Goal: Register for event/course

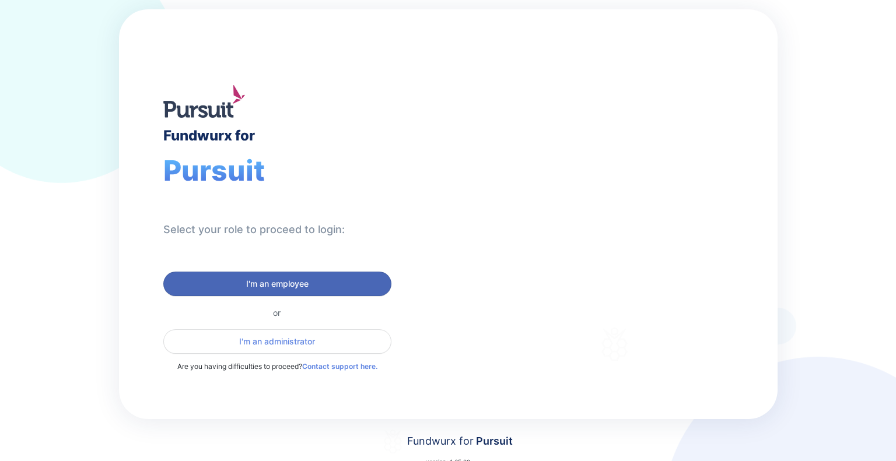
click at [324, 283] on span "I'm an employee" at bounding box center [277, 284] width 213 height 12
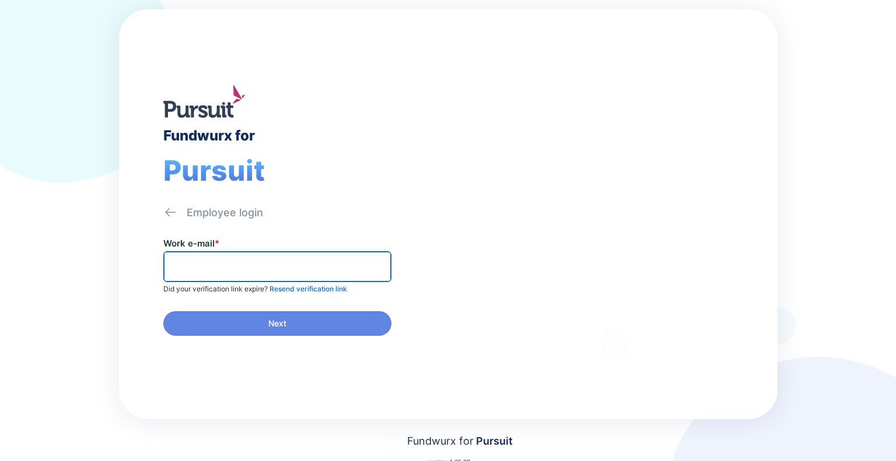
click at [322, 262] on input "text" at bounding box center [277, 267] width 217 height 18
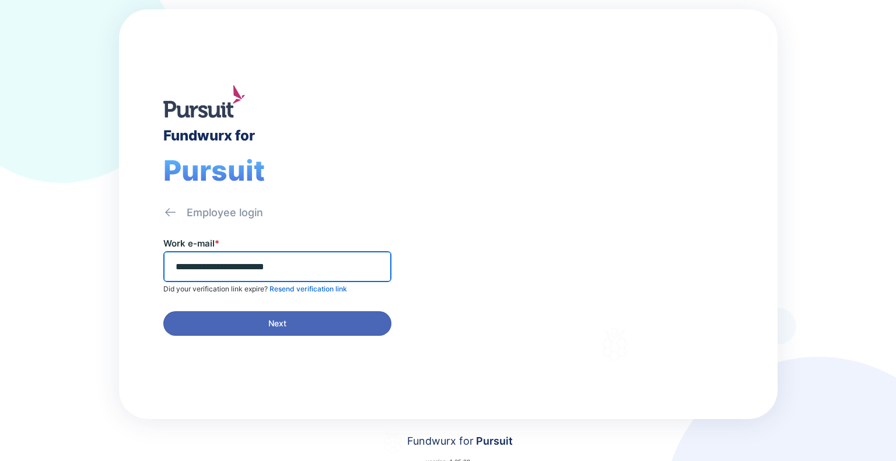
type input "**********"
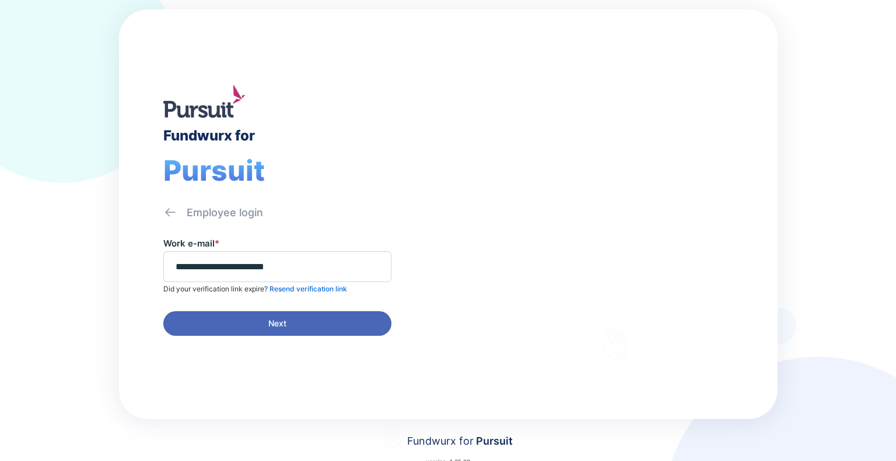
click at [303, 322] on span "Next" at bounding box center [277, 324] width 213 height 12
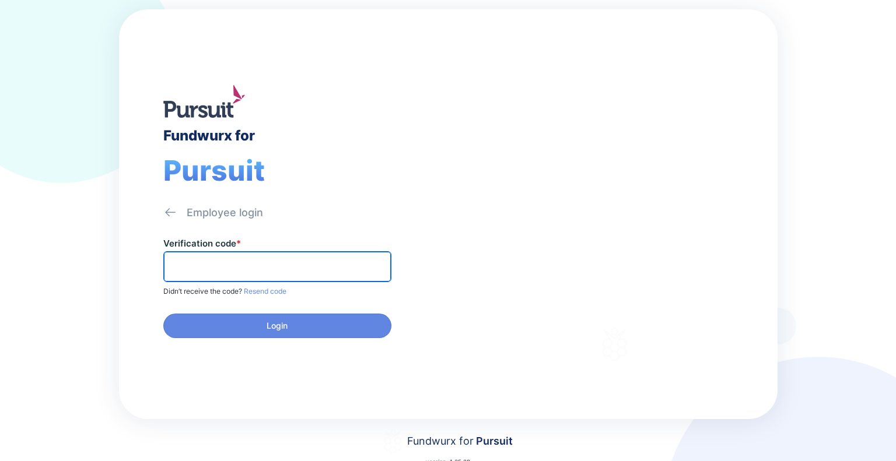
click at [346, 265] on input "text" at bounding box center [277, 267] width 217 height 18
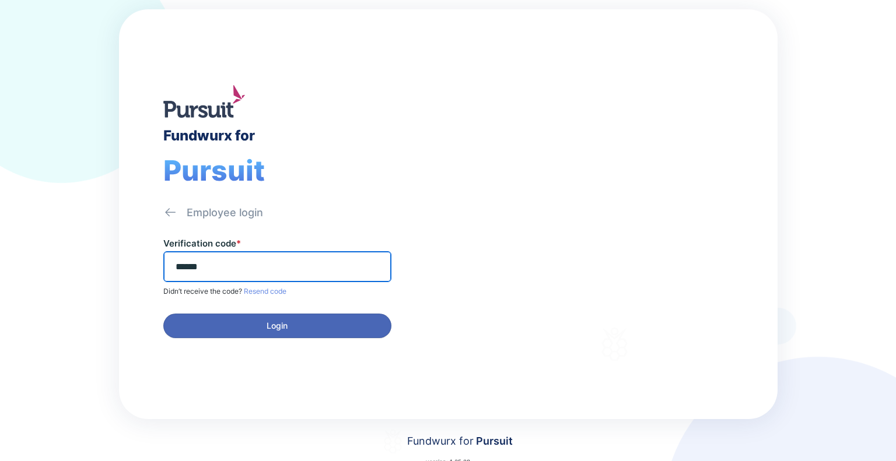
type input "******"
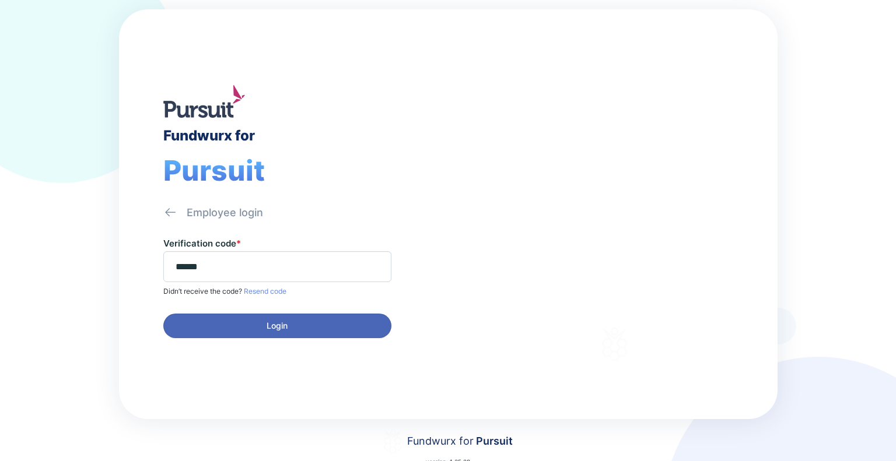
click at [319, 323] on span "Login" at bounding box center [277, 326] width 213 height 12
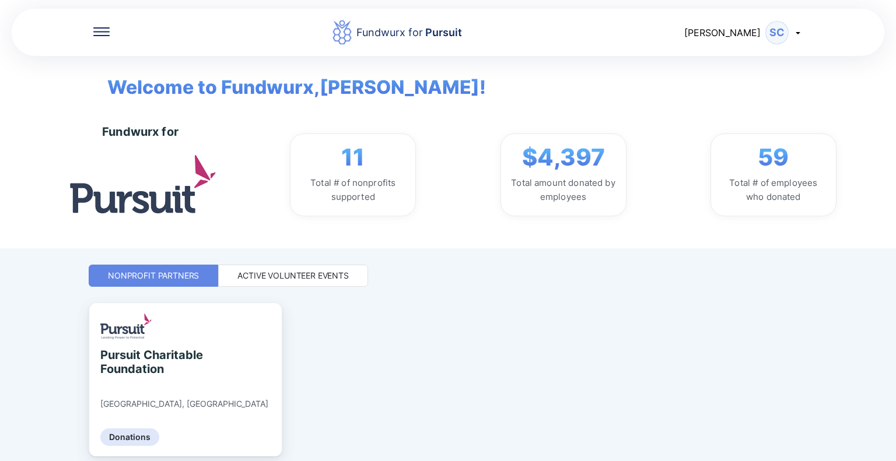
scroll to position [44, 0]
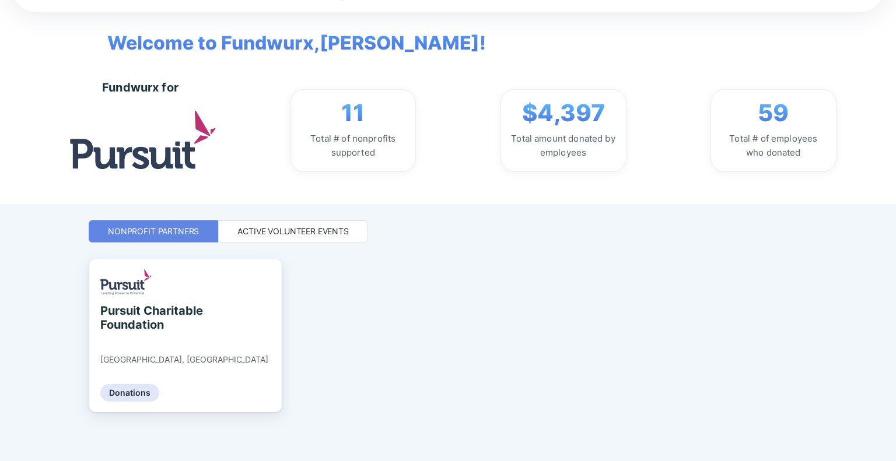
click at [281, 228] on div "Active Volunteer Events" at bounding box center [292, 232] width 111 height 12
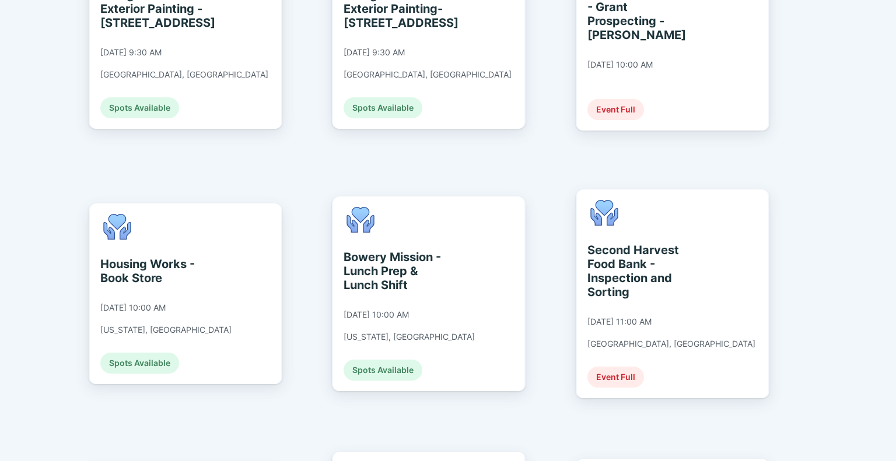
scroll to position [1465, 0]
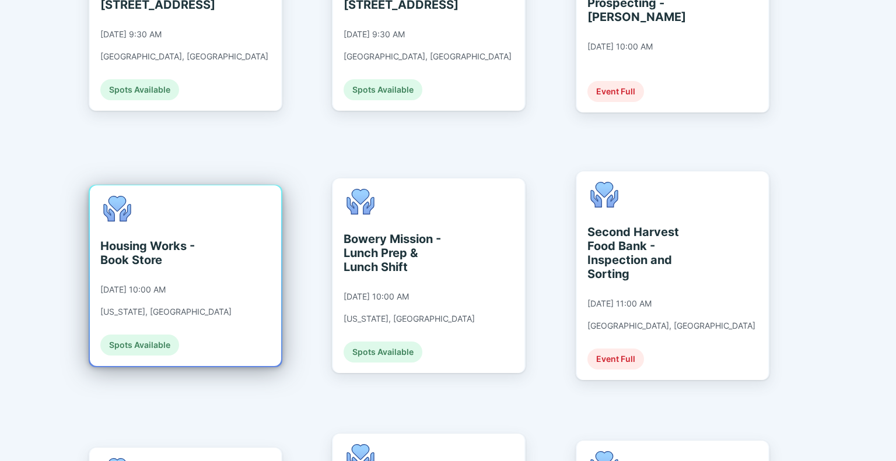
click at [187, 196] on div "Housing Works - Book Store [DATE] 10:00 AM [US_STATE], [GEOGRAPHIC_DATA] Spots …" at bounding box center [165, 276] width 131 height 160
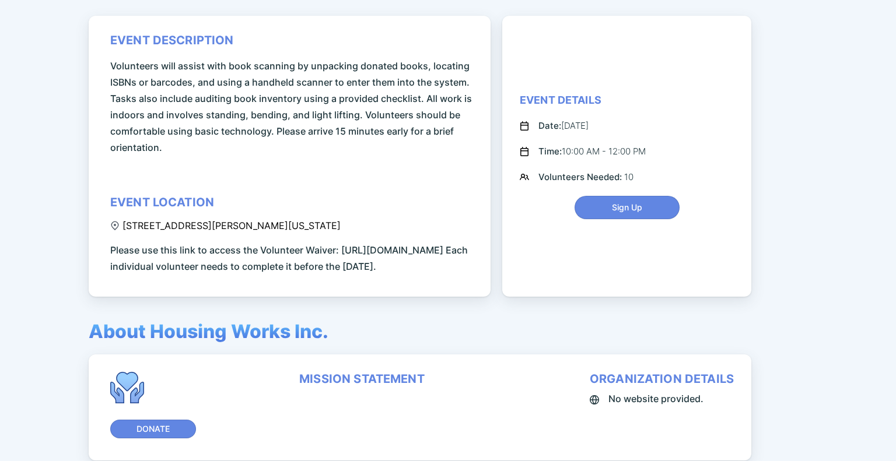
scroll to position [149, 0]
click at [633, 213] on span "Sign Up" at bounding box center [627, 207] width 30 height 12
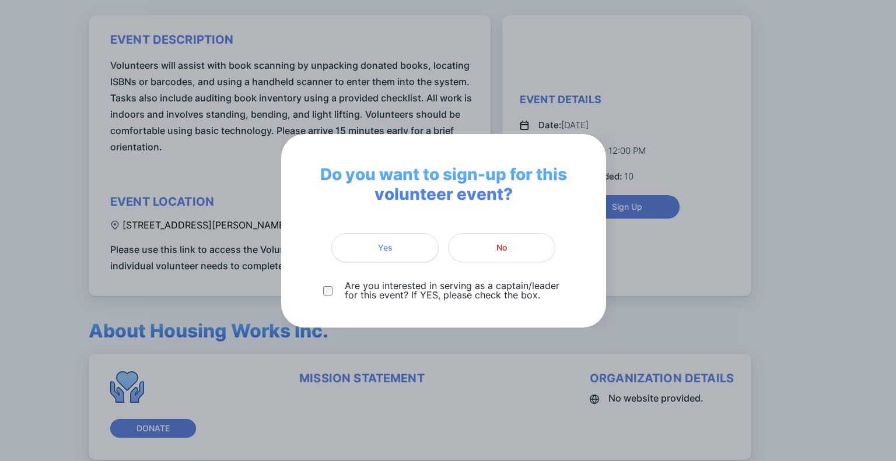
click at [394, 249] on span "Yes" at bounding box center [385, 248] width 92 height 12
